Goal: Task Accomplishment & Management: Manage account settings

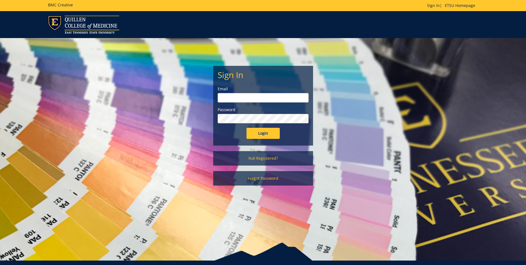
type input "[EMAIL_ADDRESS][DOMAIN_NAME]"
click at [254, 138] on input "Login" at bounding box center [263, 133] width 33 height 11
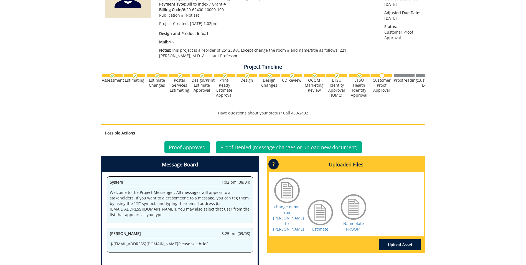
scroll to position [139, 0]
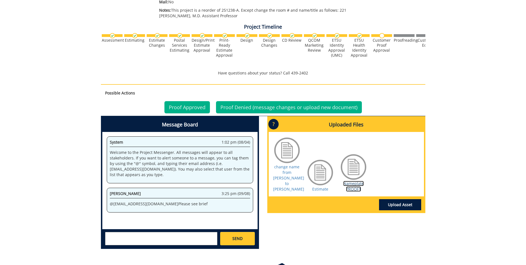
click at [354, 183] on link "Nameplate PROOF1" at bounding box center [354, 186] width 21 height 11
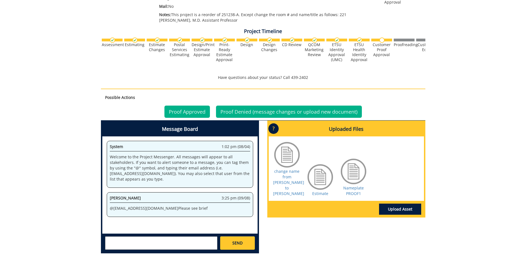
scroll to position [139, 0]
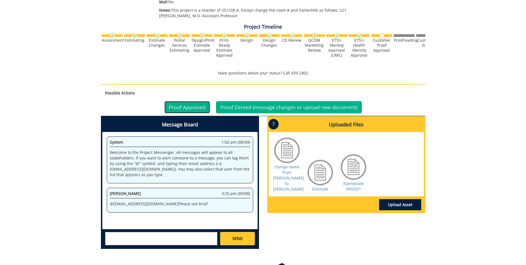
click at [194, 107] on link "Proof Approved" at bounding box center [188, 107] width 46 height 12
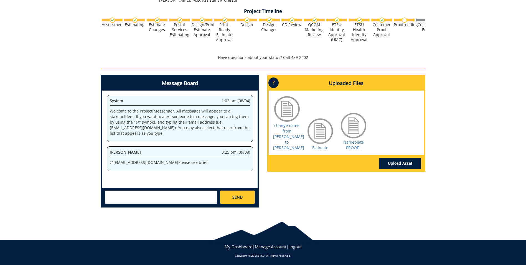
scroll to position [155, 0]
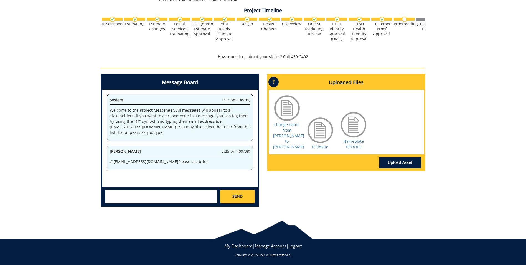
click at [152, 194] on textarea at bounding box center [161, 196] width 112 height 13
click at [418, 190] on div "Message Board System 1:02 pm (08/04) Welcome to the Project Messenger. All mess…" at bounding box center [263, 142] width 333 height 137
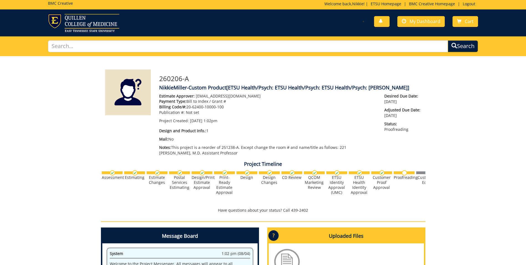
scroll to position [0, 0]
